Goal: Task Accomplishment & Management: Use online tool/utility

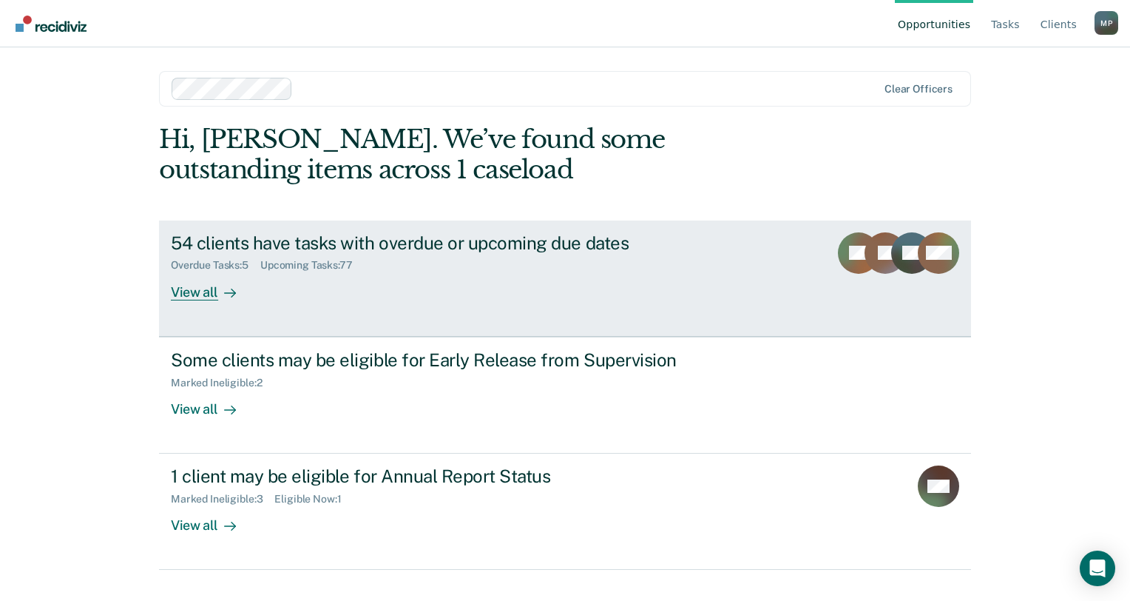
click at [209, 275] on div "View all" at bounding box center [212, 285] width 83 height 29
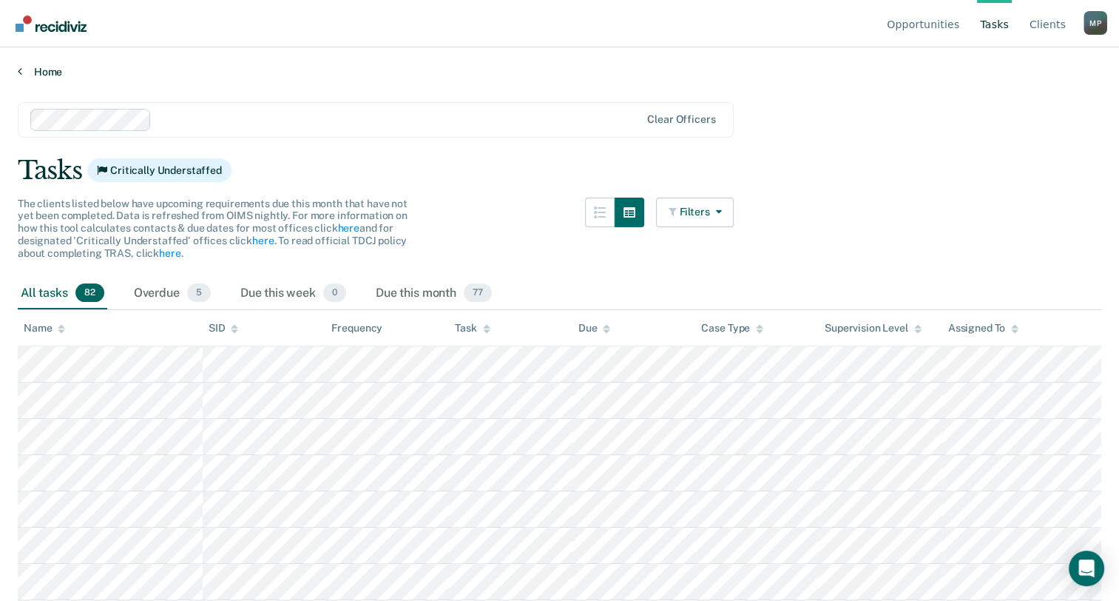
click at [38, 71] on link "Home" at bounding box center [559, 71] width 1083 height 13
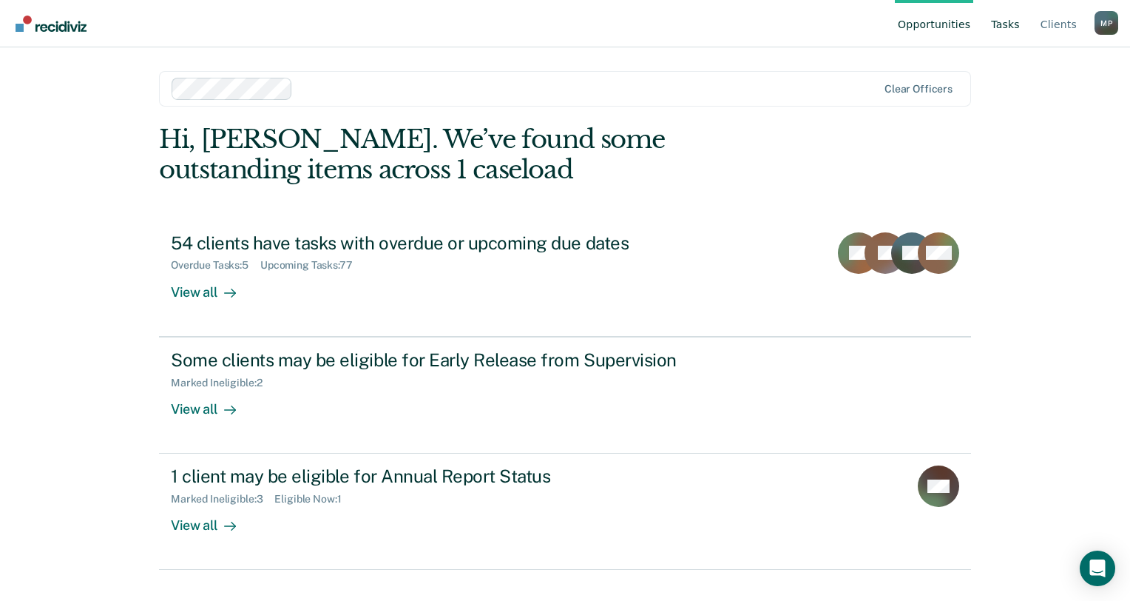
click at [1015, 24] on link "Tasks" at bounding box center [1005, 23] width 35 height 47
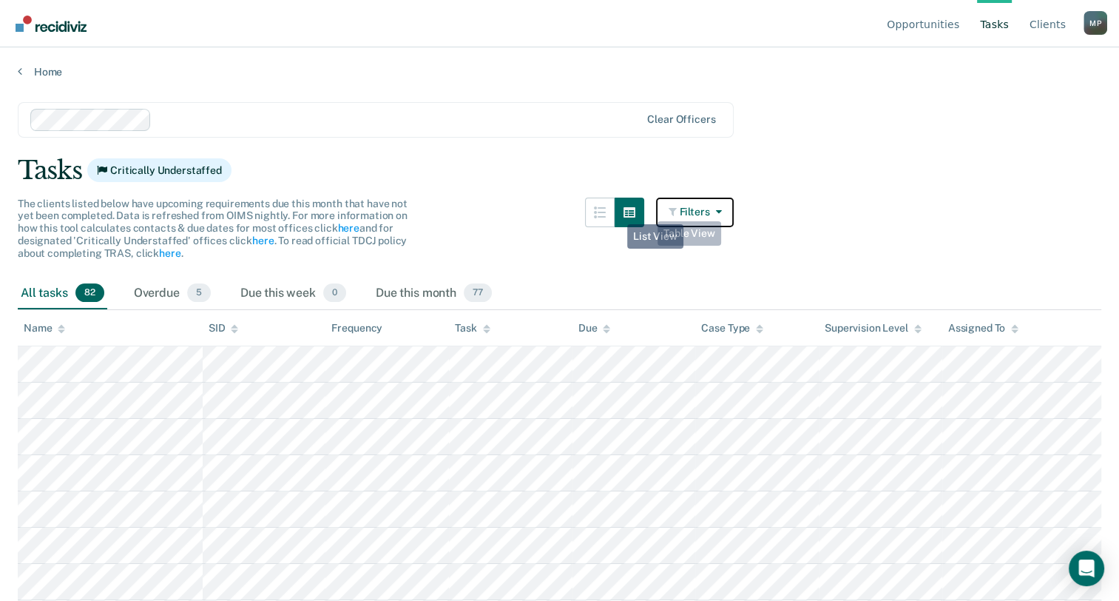
click at [707, 210] on button "Filters" at bounding box center [695, 212] width 78 height 30
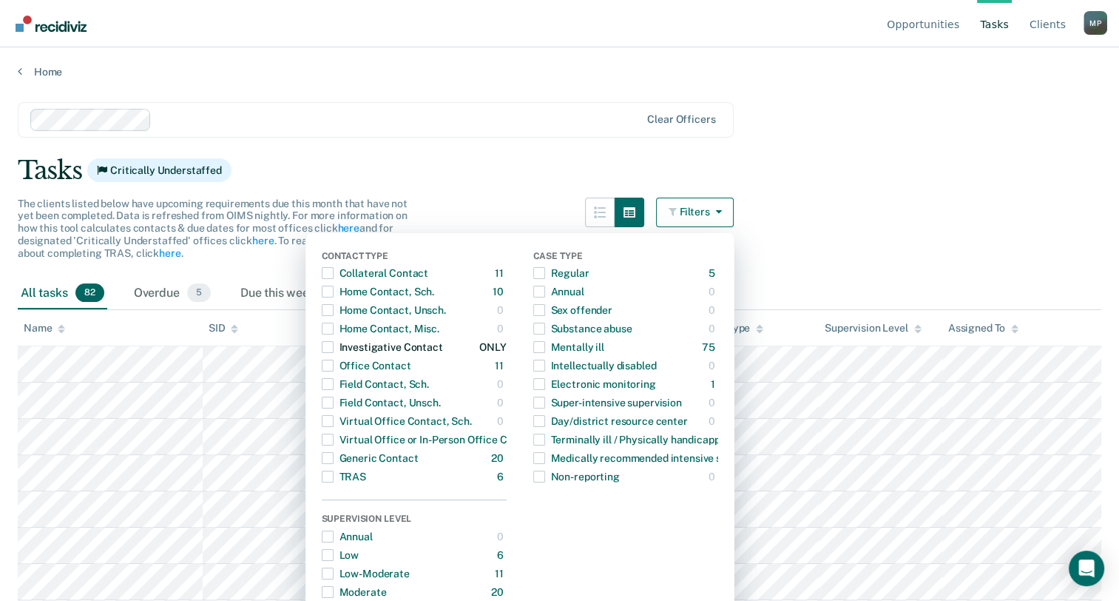
click at [342, 343] on div "Investigative Contact" at bounding box center [382, 347] width 121 height 24
click at [862, 180] on div "Tasks Critically Understaffed" at bounding box center [559, 170] width 1083 height 30
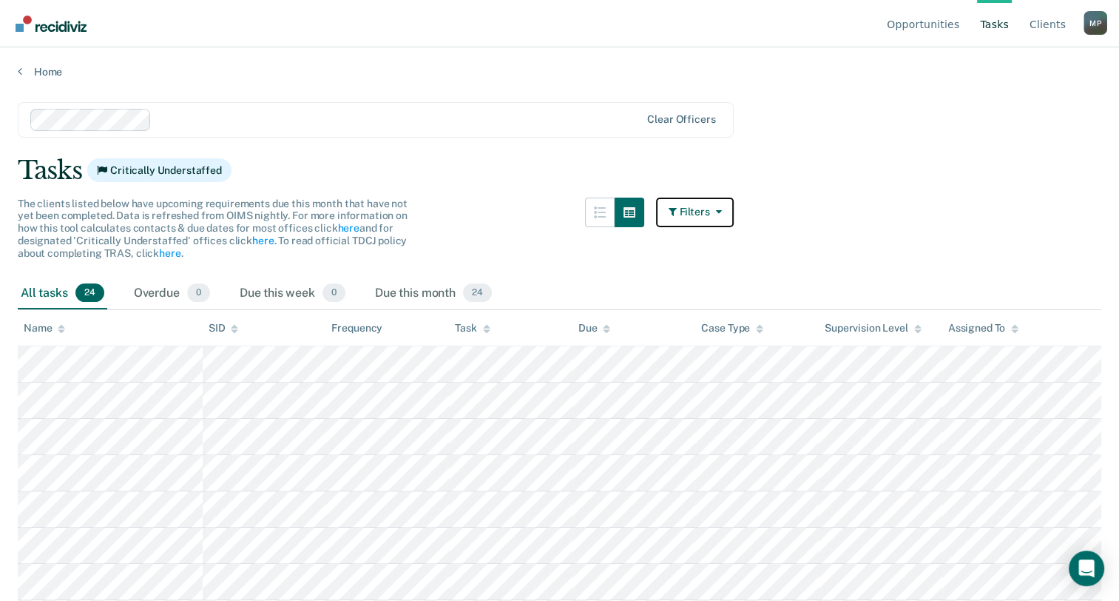
click at [686, 213] on button "Filters" at bounding box center [695, 212] width 78 height 30
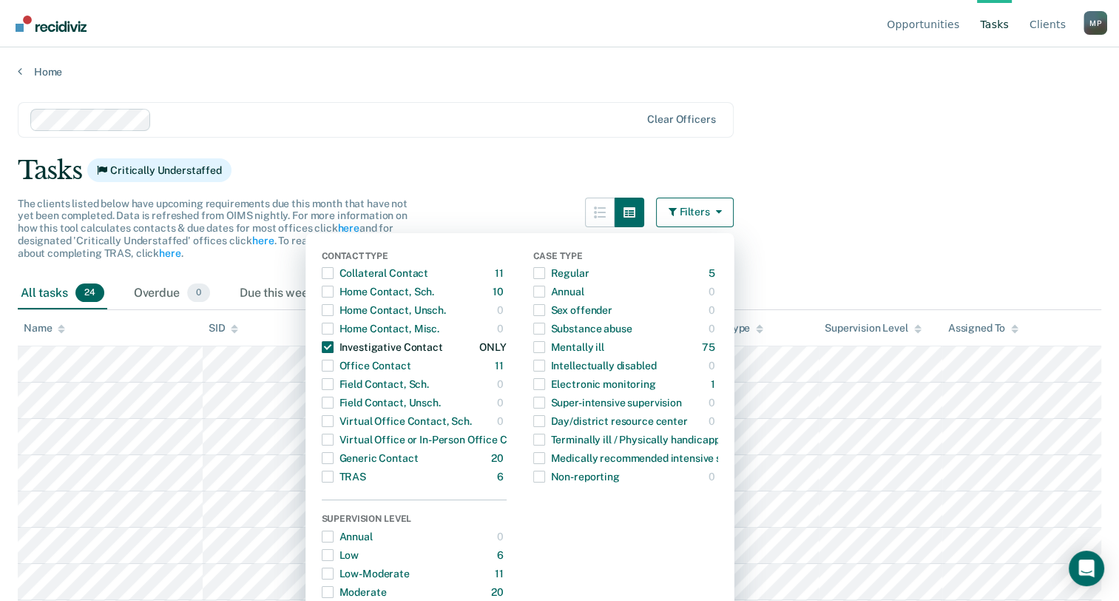
click at [334, 346] on span "Dropdown Menu" at bounding box center [328, 347] width 12 height 12
click at [331, 368] on span "Dropdown Menu" at bounding box center [328, 365] width 12 height 12
click at [522, 173] on div "Tasks Critically Understaffed" at bounding box center [559, 170] width 1083 height 30
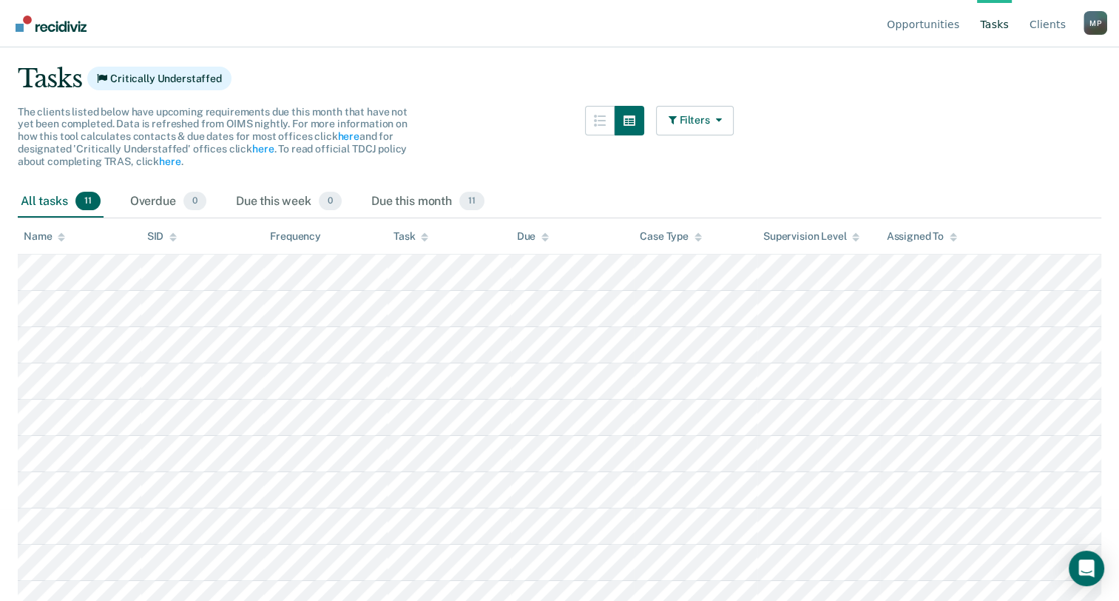
scroll to position [143, 0]
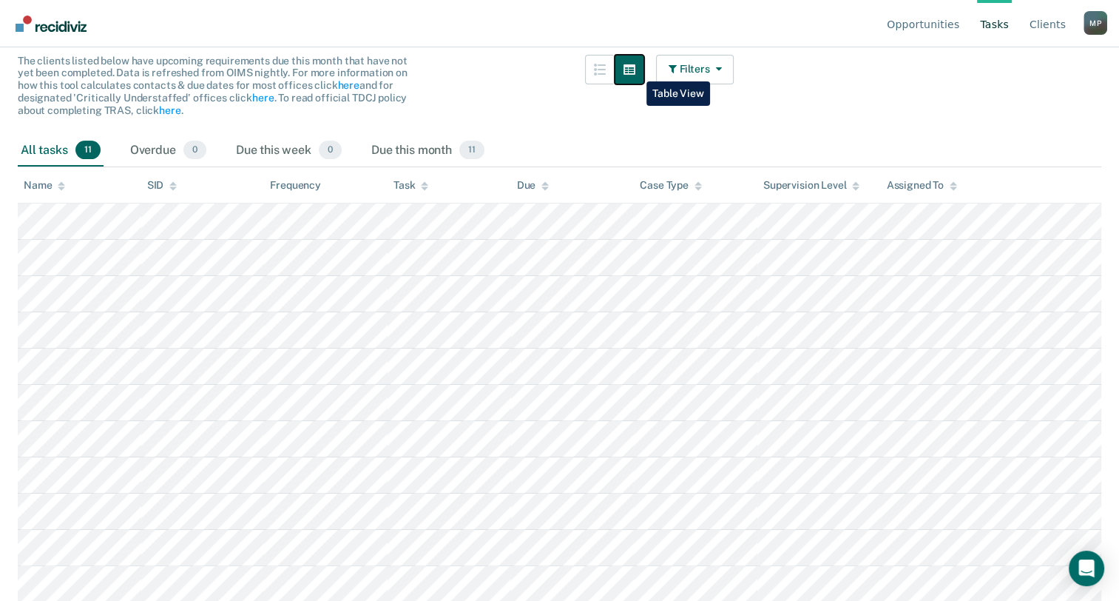
click at [635, 70] on icon "button" at bounding box center [629, 69] width 12 height 10
click at [633, 68] on icon "button" at bounding box center [629, 70] width 12 height 12
click at [606, 72] on icon "button" at bounding box center [600, 70] width 12 height 12
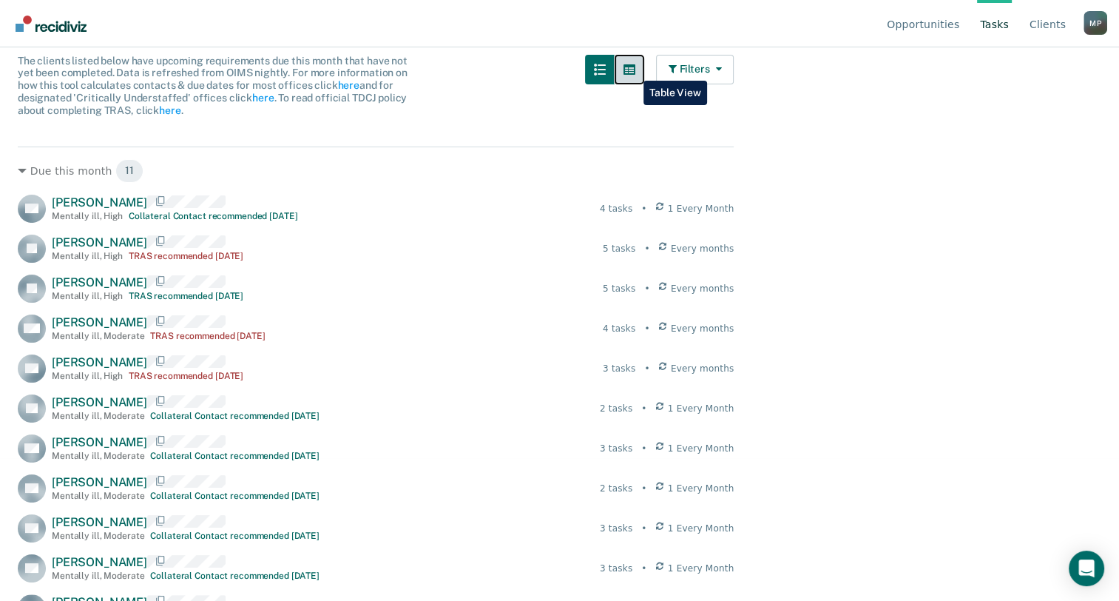
click at [632, 70] on icon "button" at bounding box center [629, 69] width 12 height 10
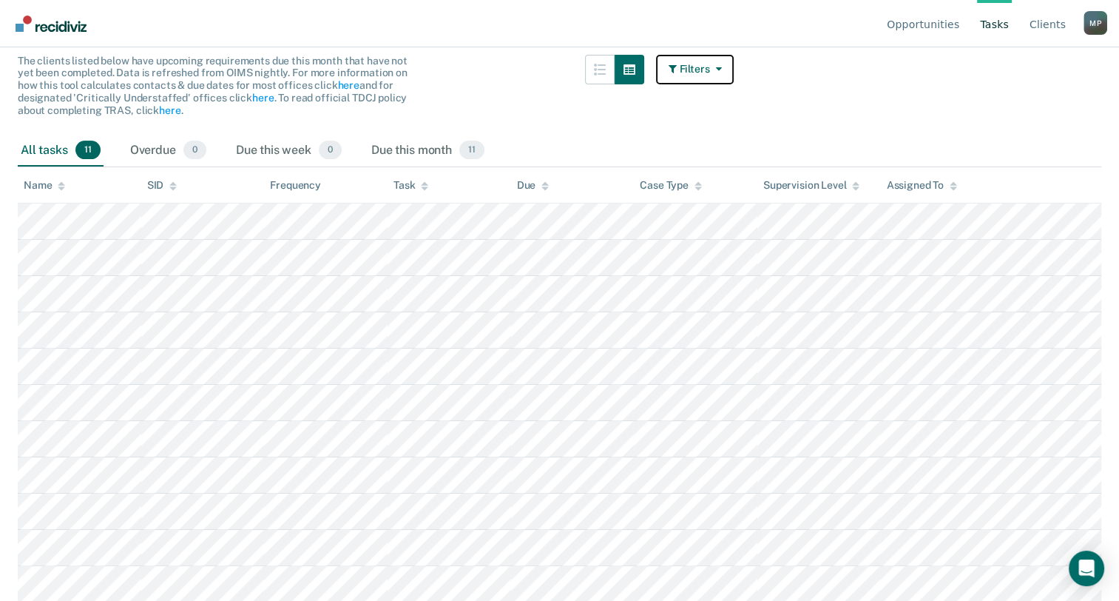
click at [701, 68] on button "Filters" at bounding box center [695, 70] width 78 height 30
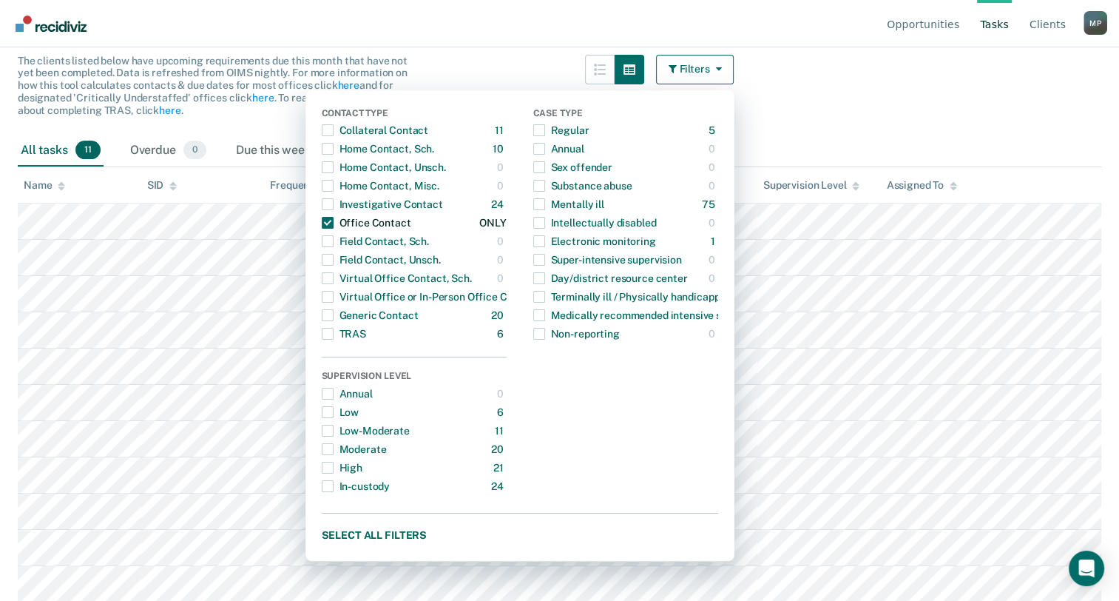
click at [329, 220] on span "Dropdown Menu" at bounding box center [328, 223] width 12 height 12
click at [333, 127] on span "Dropdown Menu" at bounding box center [328, 130] width 12 height 12
click at [834, 95] on main "Clear officers Tasks Critically Understaffed The clients listed below have upco…" at bounding box center [559, 195] width 1119 height 518
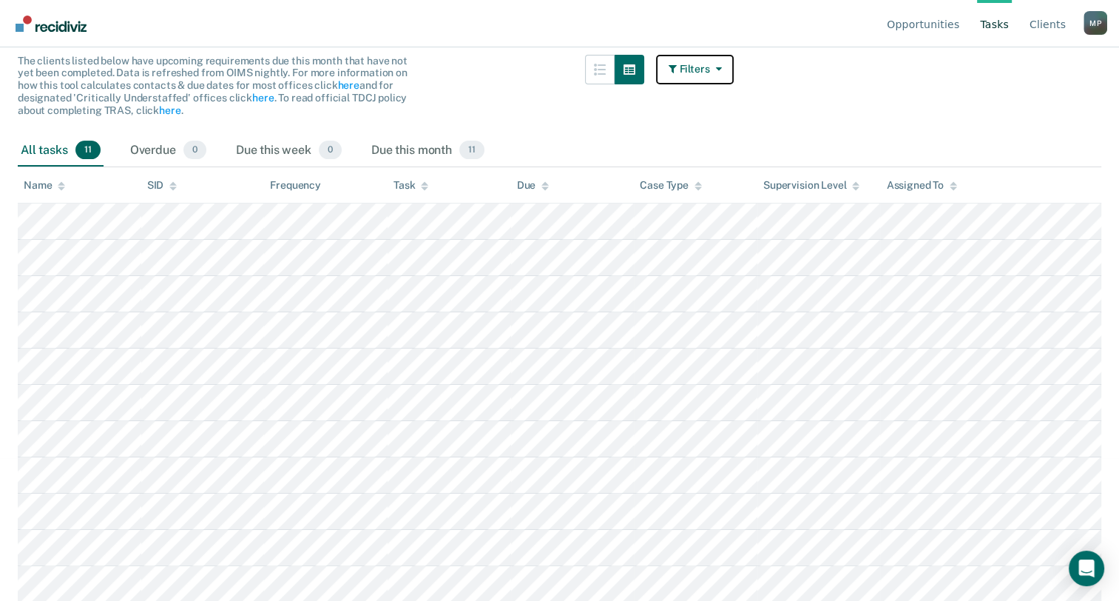
click at [677, 67] on icon "button" at bounding box center [674, 69] width 11 height 10
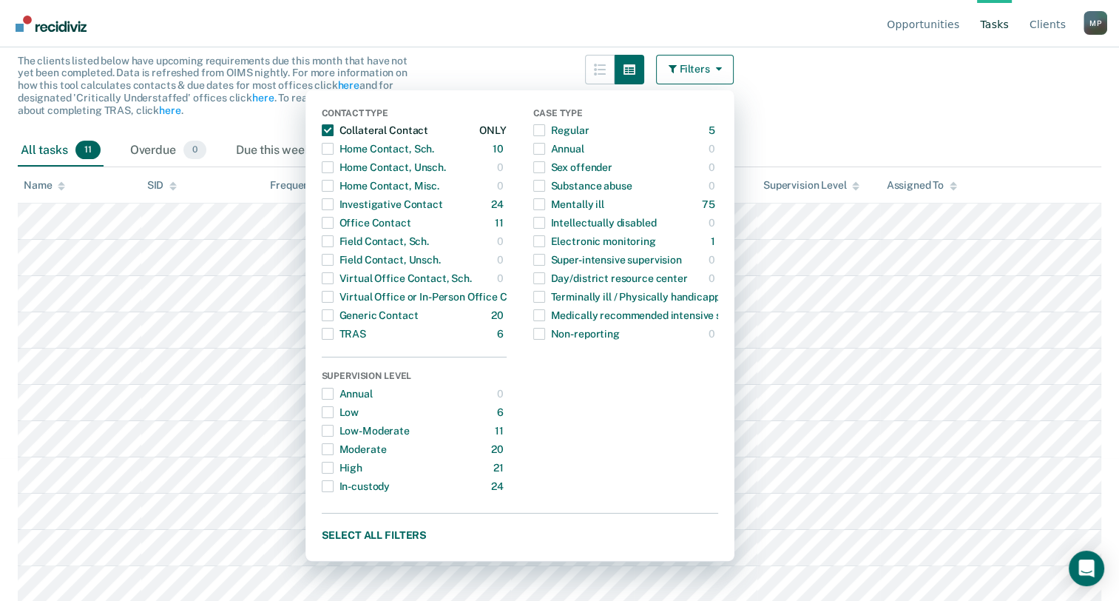
click at [334, 131] on span "Dropdown Menu" at bounding box center [328, 130] width 12 height 12
click at [334, 280] on span "Dropdown Menu" at bounding box center [328, 278] width 12 height 12
click at [334, 299] on span "Dropdown Menu" at bounding box center [328, 297] width 12 height 12
click at [334, 313] on span "Dropdown Menu" at bounding box center [328, 315] width 12 height 12
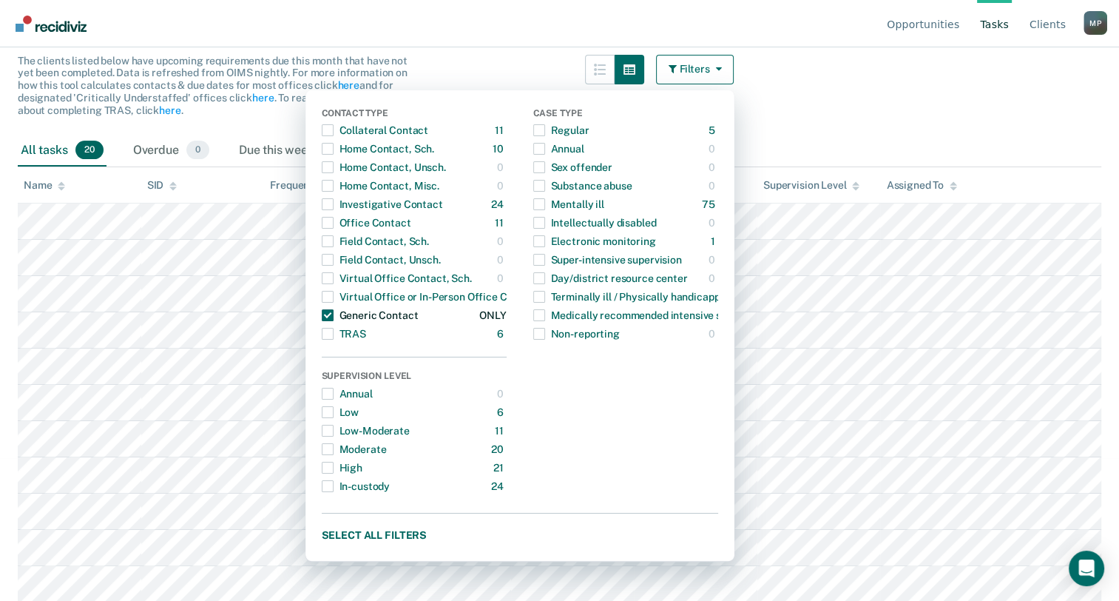
click at [334, 313] on span "Dropdown Menu" at bounding box center [328, 315] width 12 height 12
click at [545, 204] on span "Dropdown Menu" at bounding box center [539, 204] width 12 height 12
click at [545, 203] on span "Dropdown Menu" at bounding box center [539, 204] width 12 height 12
click at [545, 241] on span "Dropdown Menu" at bounding box center [539, 241] width 12 height 12
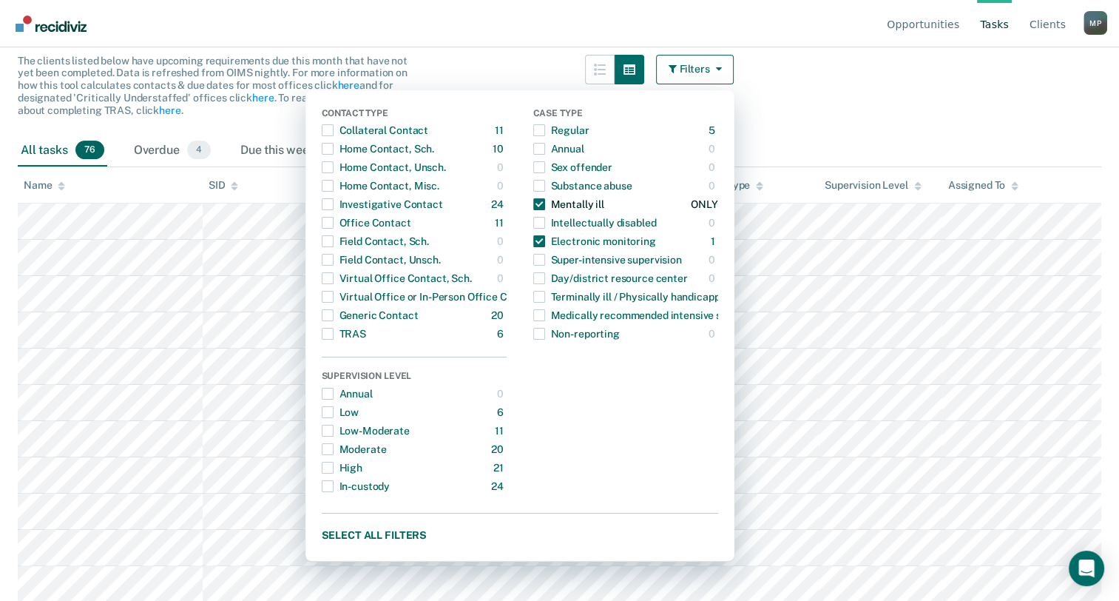
click at [545, 207] on span "Dropdown Menu" at bounding box center [539, 204] width 12 height 12
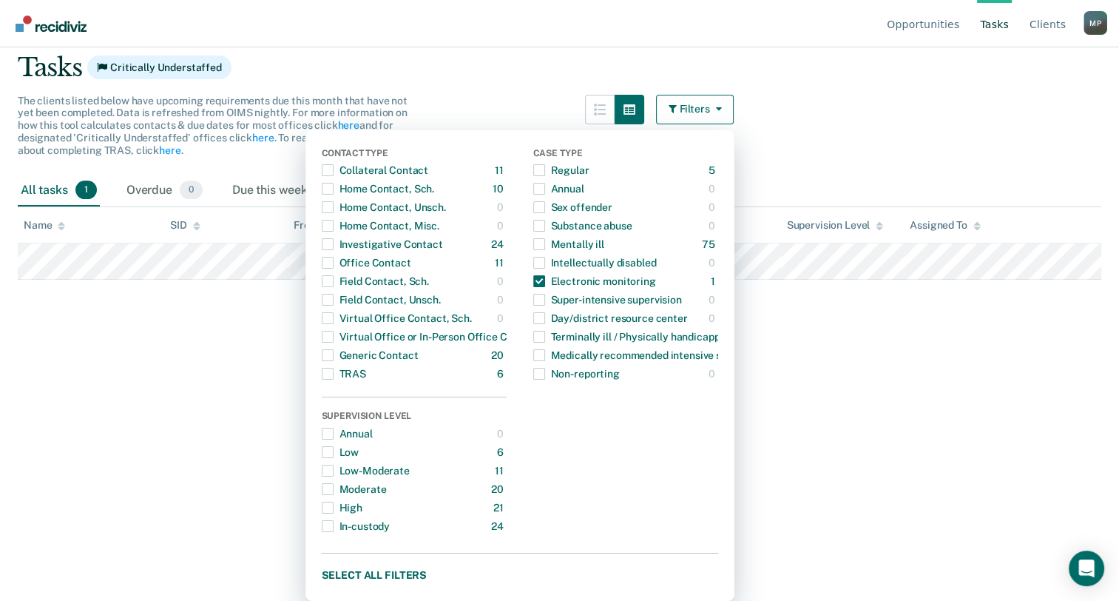
click at [532, 95] on div "The clients listed below have upcoming requirements due this month that have no…" at bounding box center [376, 135] width 716 height 80
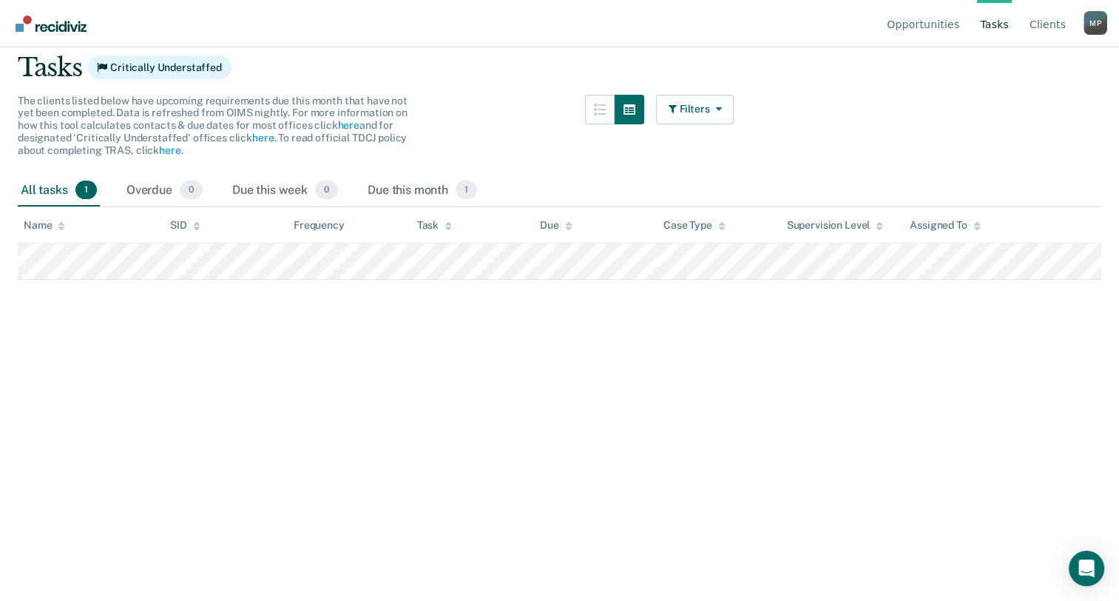
click at [572, 342] on main "Clear officers Tasks Critically Understaffed The clients listed below have upco…" at bounding box center [559, 235] width 1119 height 518
click at [379, 378] on main "Clear officers Tasks Critically Understaffed The clients listed below have upco…" at bounding box center [559, 235] width 1119 height 518
click at [717, 112] on icon "button" at bounding box center [715, 109] width 12 height 10
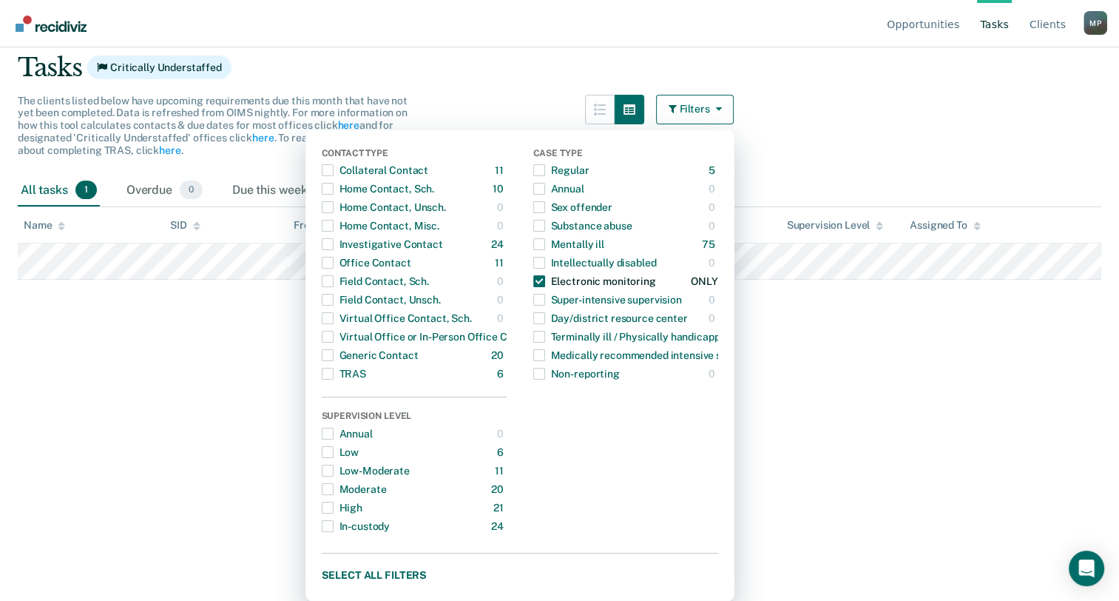
click at [545, 283] on span "Dropdown Menu" at bounding box center [539, 281] width 12 height 12
